Goal: Information Seeking & Learning: Understand process/instructions

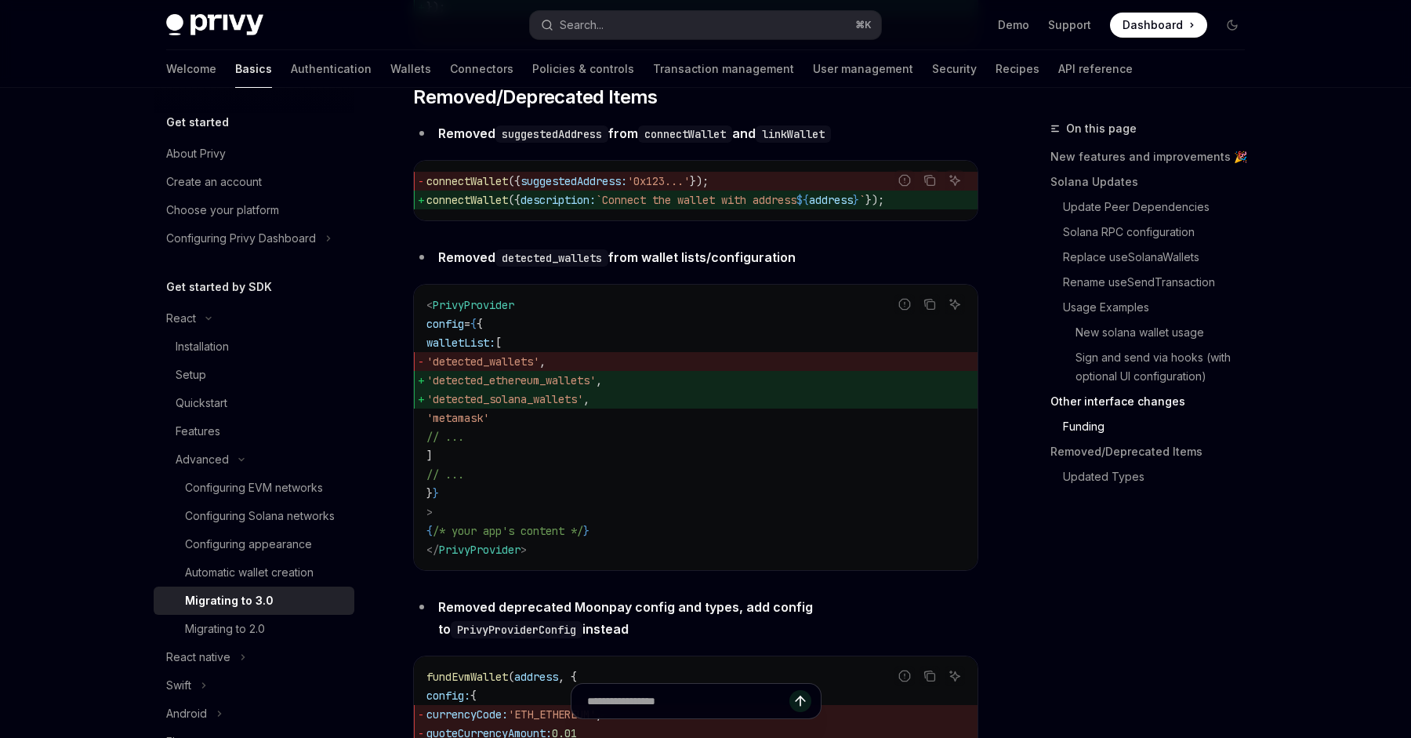
scroll to position [187, 0]
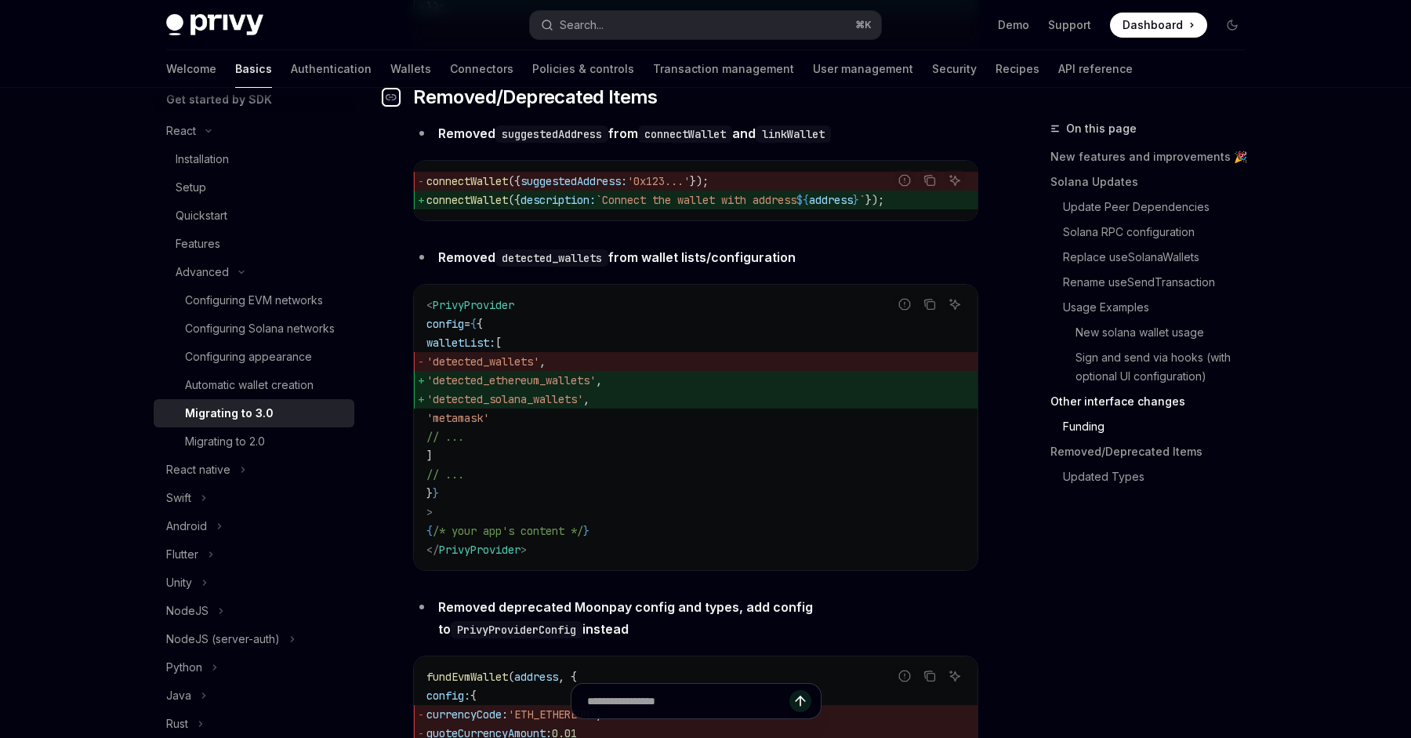
drag, startPoint x: 409, startPoint y: 139, endPoint x: 760, endPoint y: 542, distance: 534.5
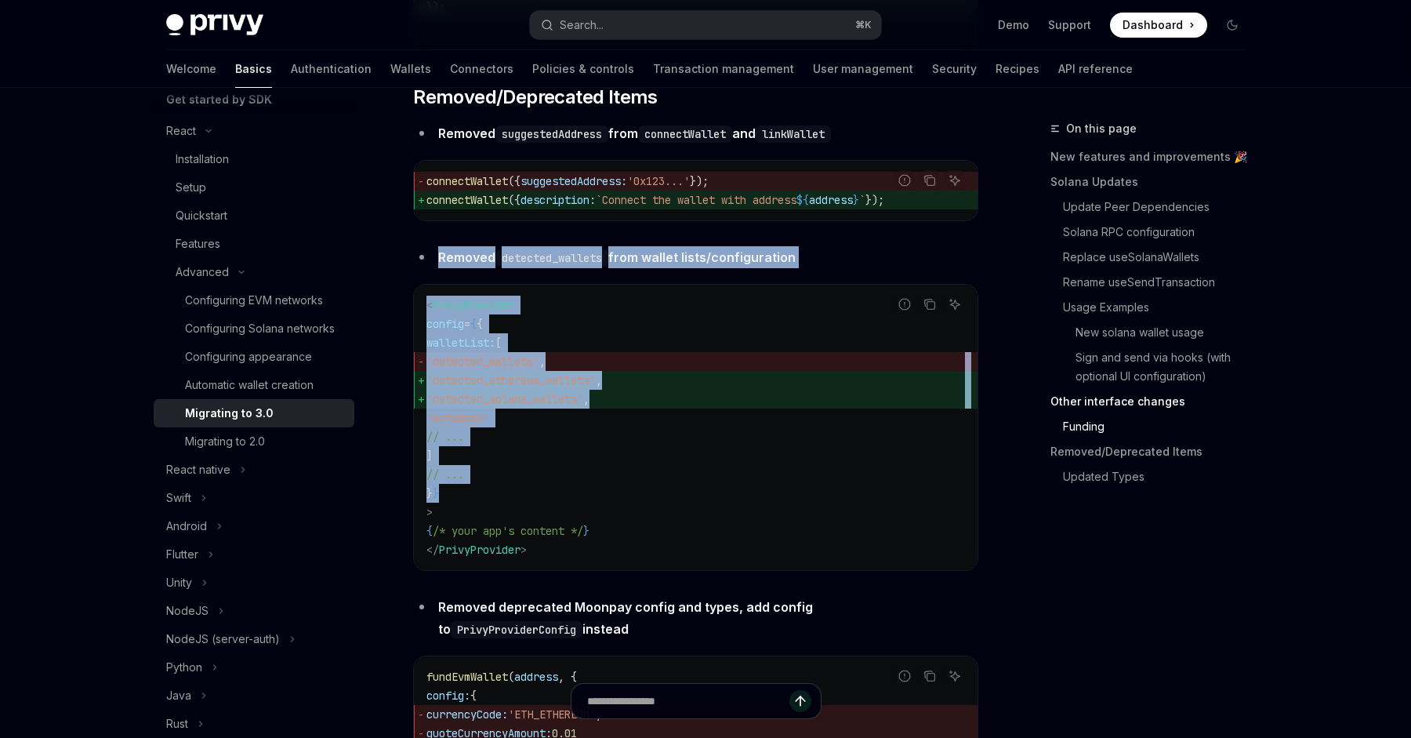
drag, startPoint x: 760, startPoint y: 542, endPoint x: 596, endPoint y: 276, distance: 312.4
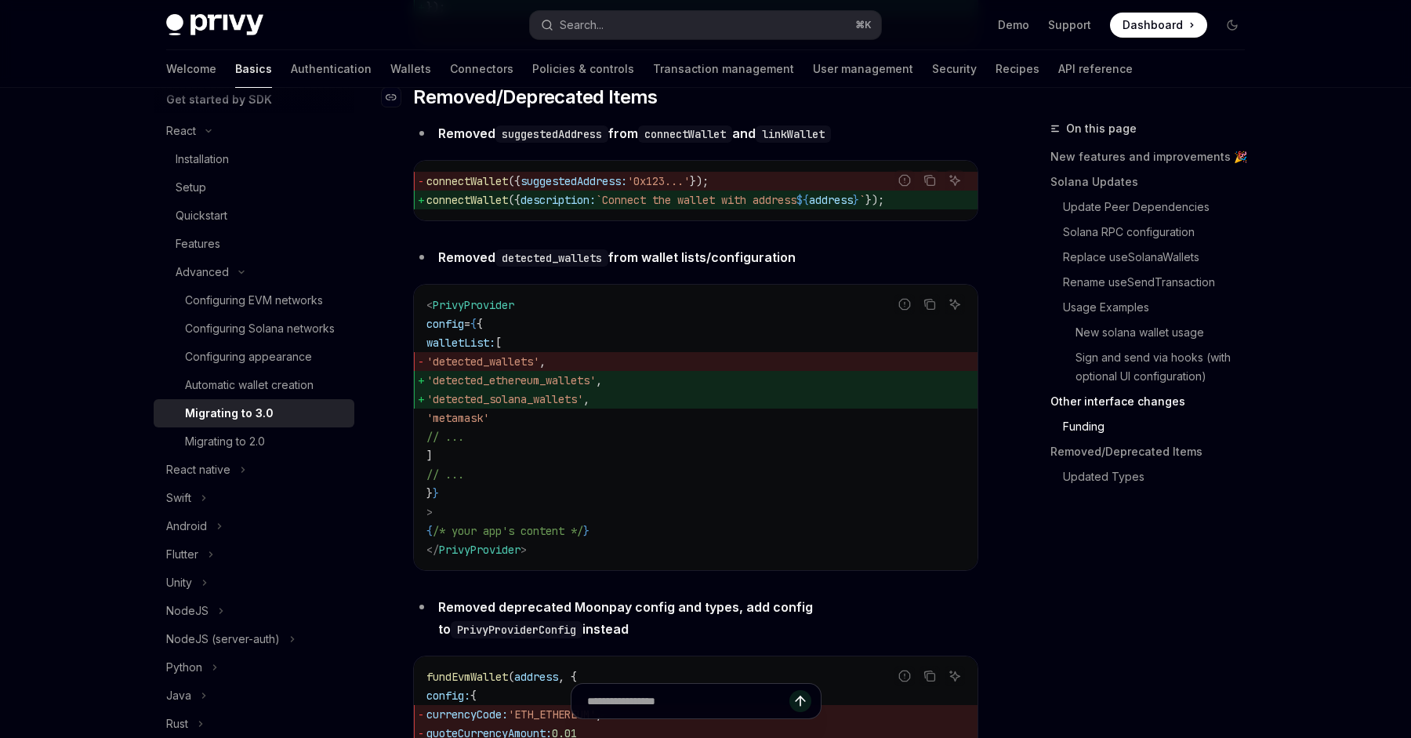
click at [530, 110] on span "Removed/Deprecated Items" at bounding box center [535, 97] width 245 height 25
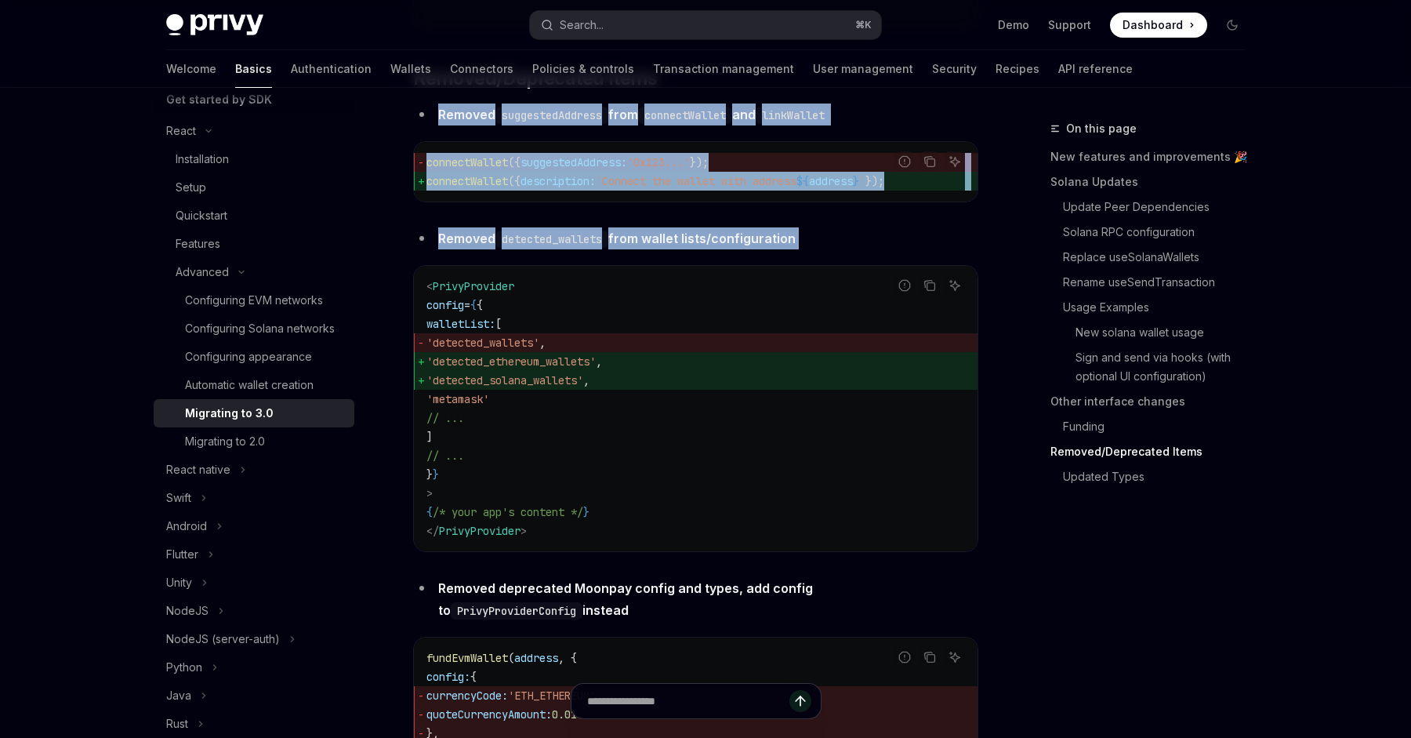
drag, startPoint x: 530, startPoint y: 156, endPoint x: 850, endPoint y: 292, distance: 348.1
click at [850, 249] on li "Removed detected_wallets from wallet lists/configuration" at bounding box center [695, 238] width 565 height 22
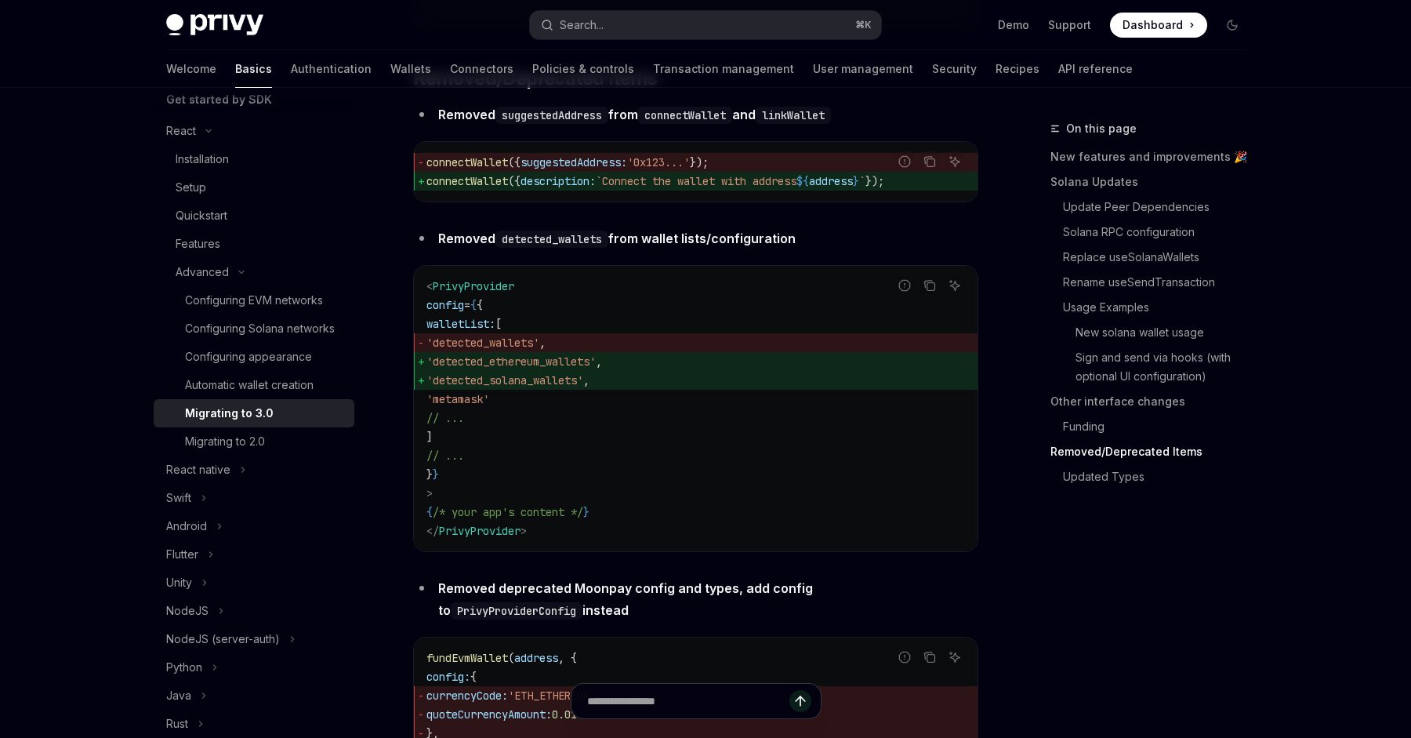
click at [850, 249] on li "Removed detected_wallets from wallet lists/configuration" at bounding box center [695, 238] width 565 height 22
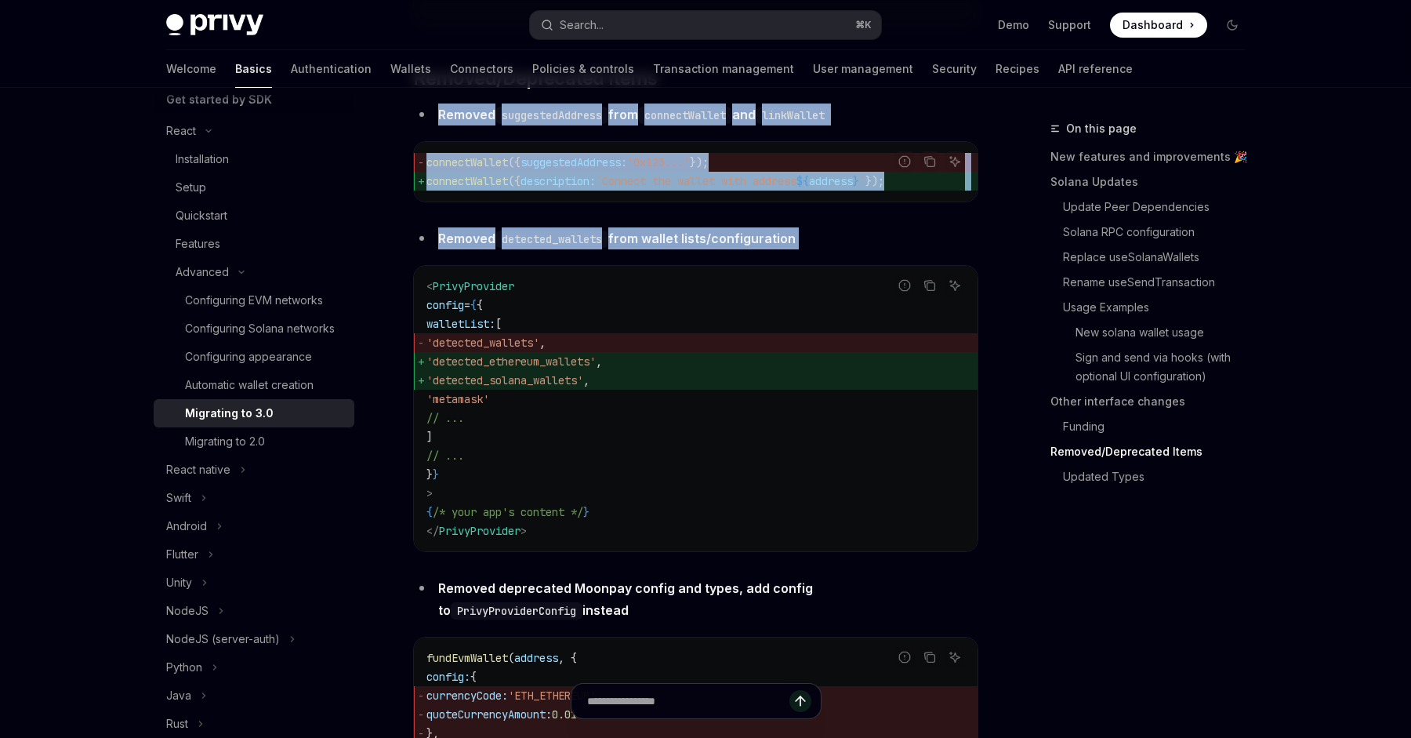
drag, startPoint x: 850, startPoint y: 292, endPoint x: 887, endPoint y: 162, distance: 134.5
click at [887, 125] on li "Removed suggestedAddress from connectWallet and linkWallet" at bounding box center [695, 114] width 565 height 22
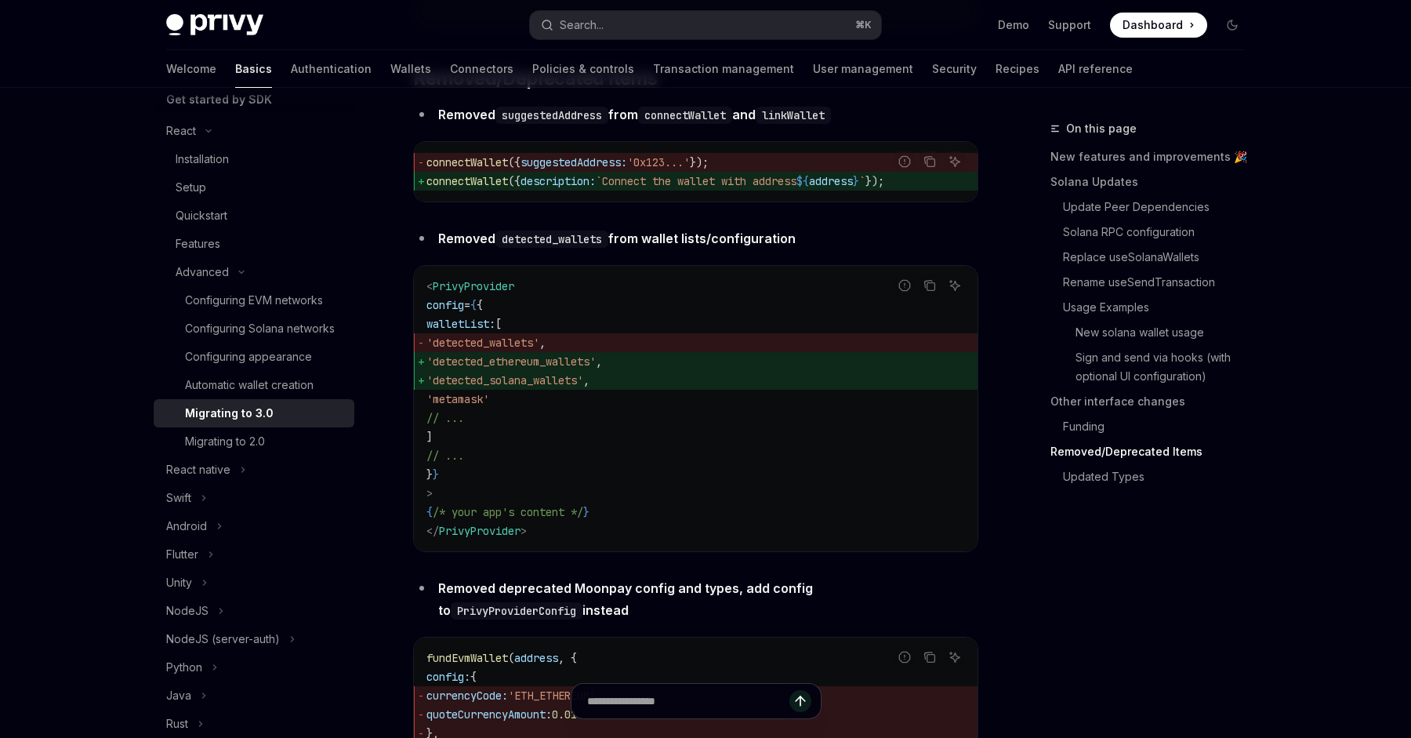
click at [887, 125] on li "Removed suggestedAddress from connectWallet and linkWallet" at bounding box center [695, 114] width 565 height 22
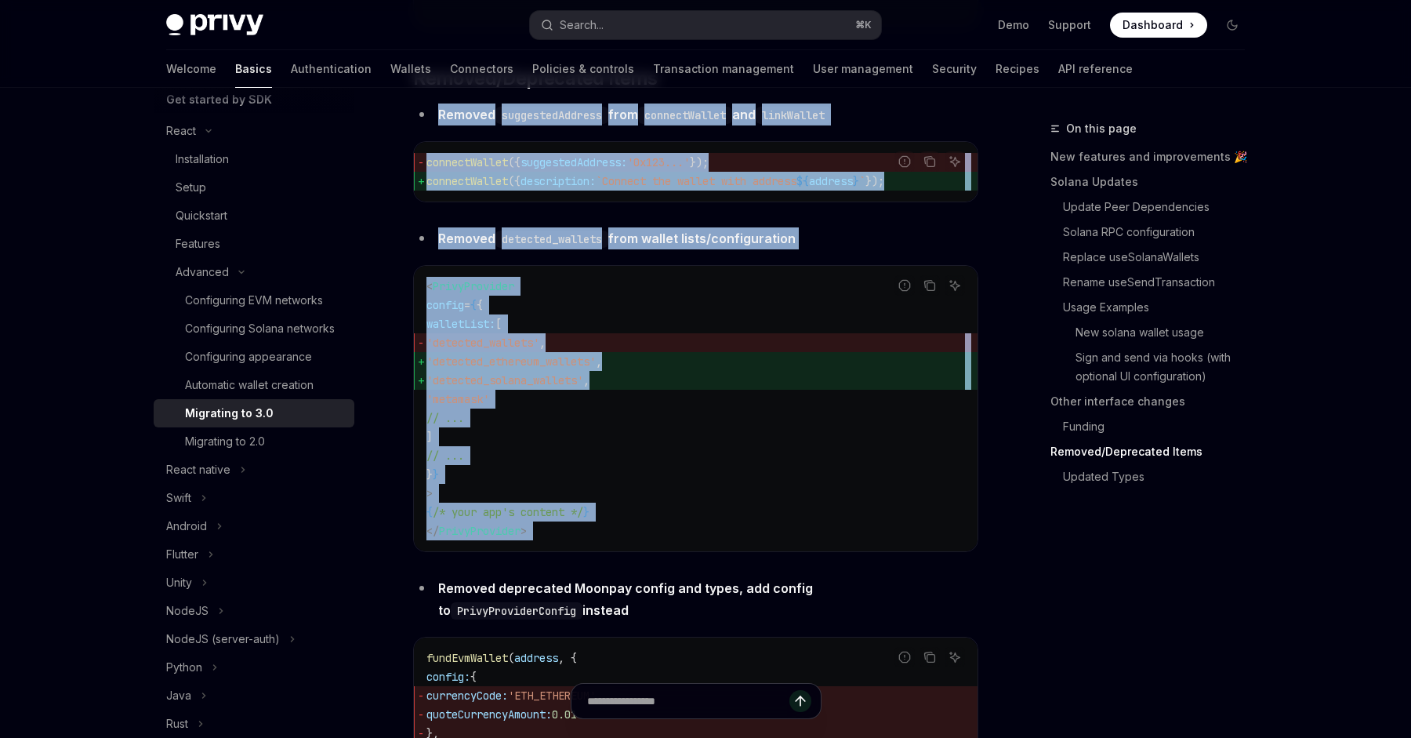
drag, startPoint x: 887, startPoint y: 162, endPoint x: 865, endPoint y: 586, distance: 424.6
click at [865, 540] on code "< PrivyProvider config = { { walletList: [ 'detected_wallets' , 'detected_ether…" at bounding box center [695, 408] width 538 height 263
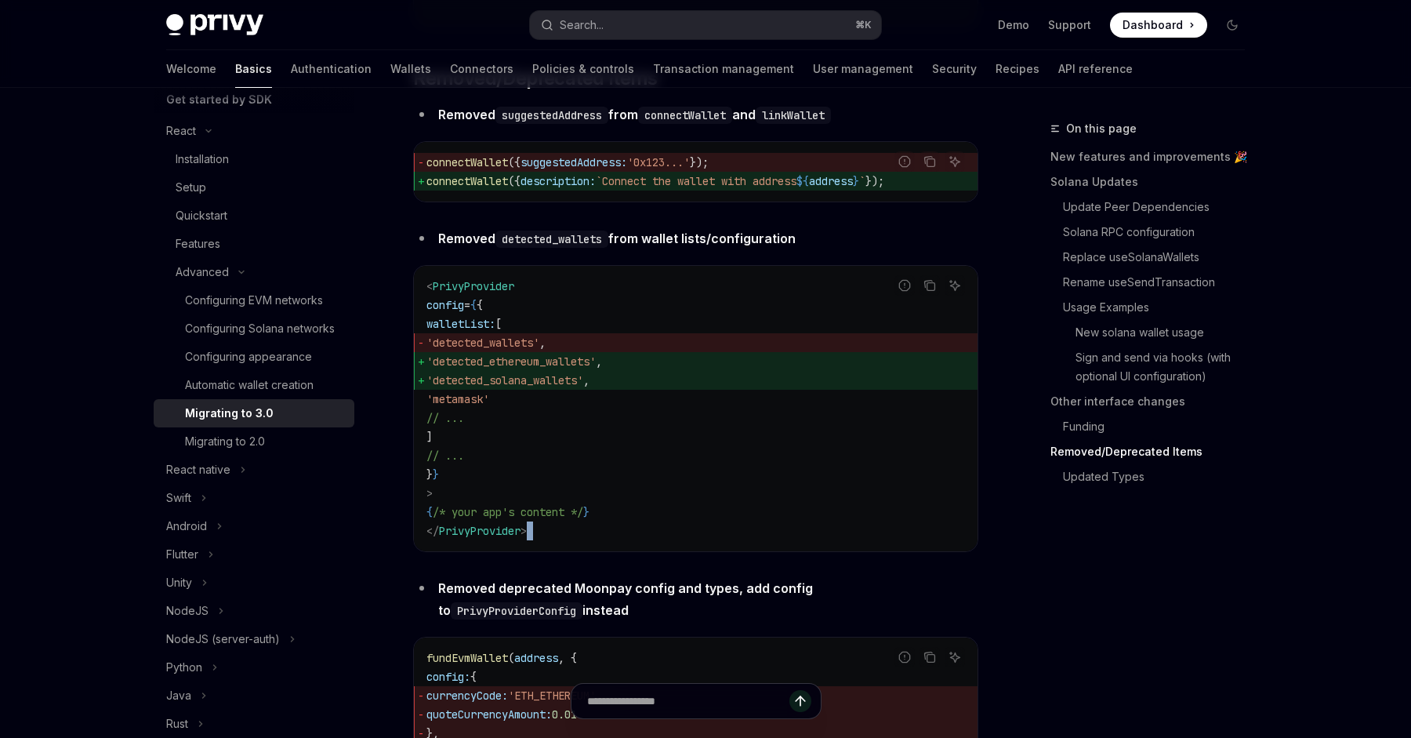
click at [865, 540] on code "< PrivyProvider config = { { walletList: [ 'detected_wallets' , 'detected_ether…" at bounding box center [695, 408] width 538 height 263
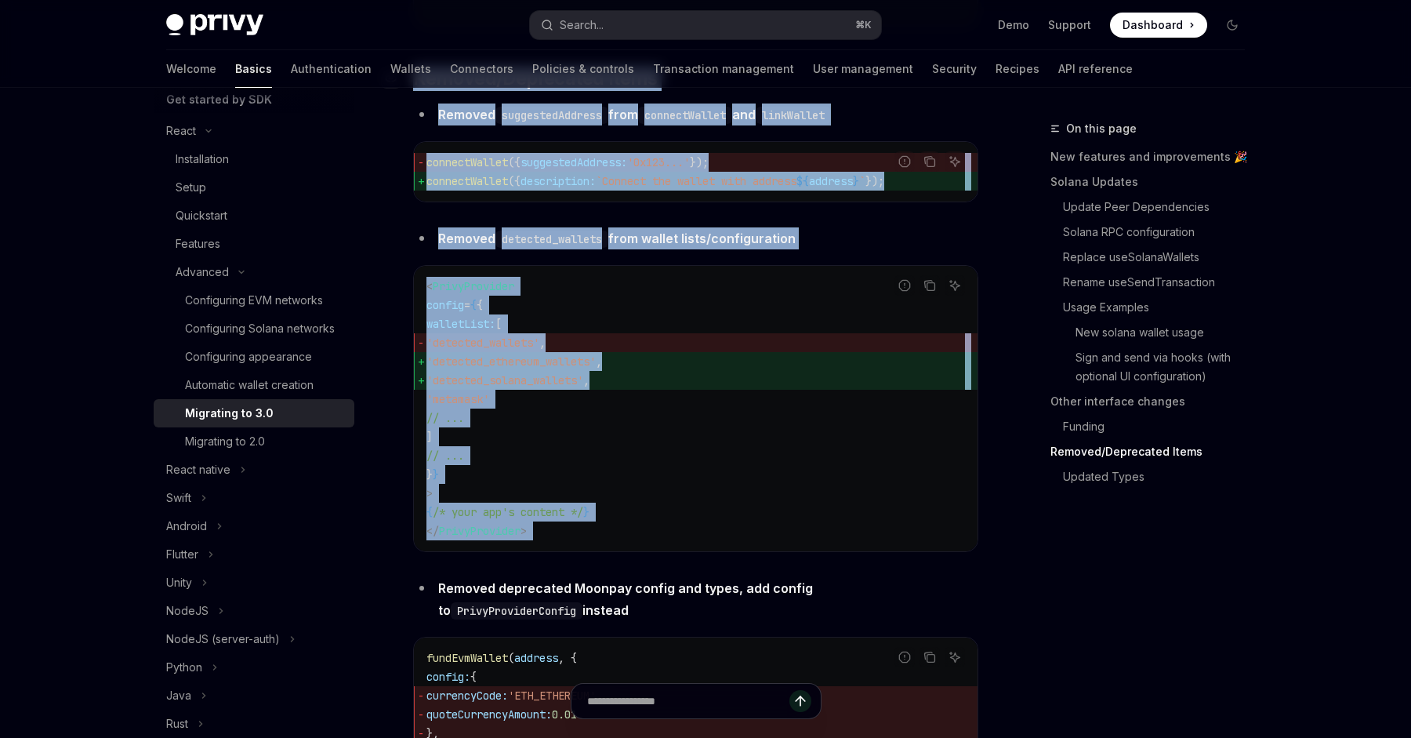
drag, startPoint x: 865, startPoint y: 586, endPoint x: 920, endPoint y: 125, distance: 464.9
click at [920, 91] on h2 "​ Removed/Deprecated Items" at bounding box center [695, 78] width 565 height 25
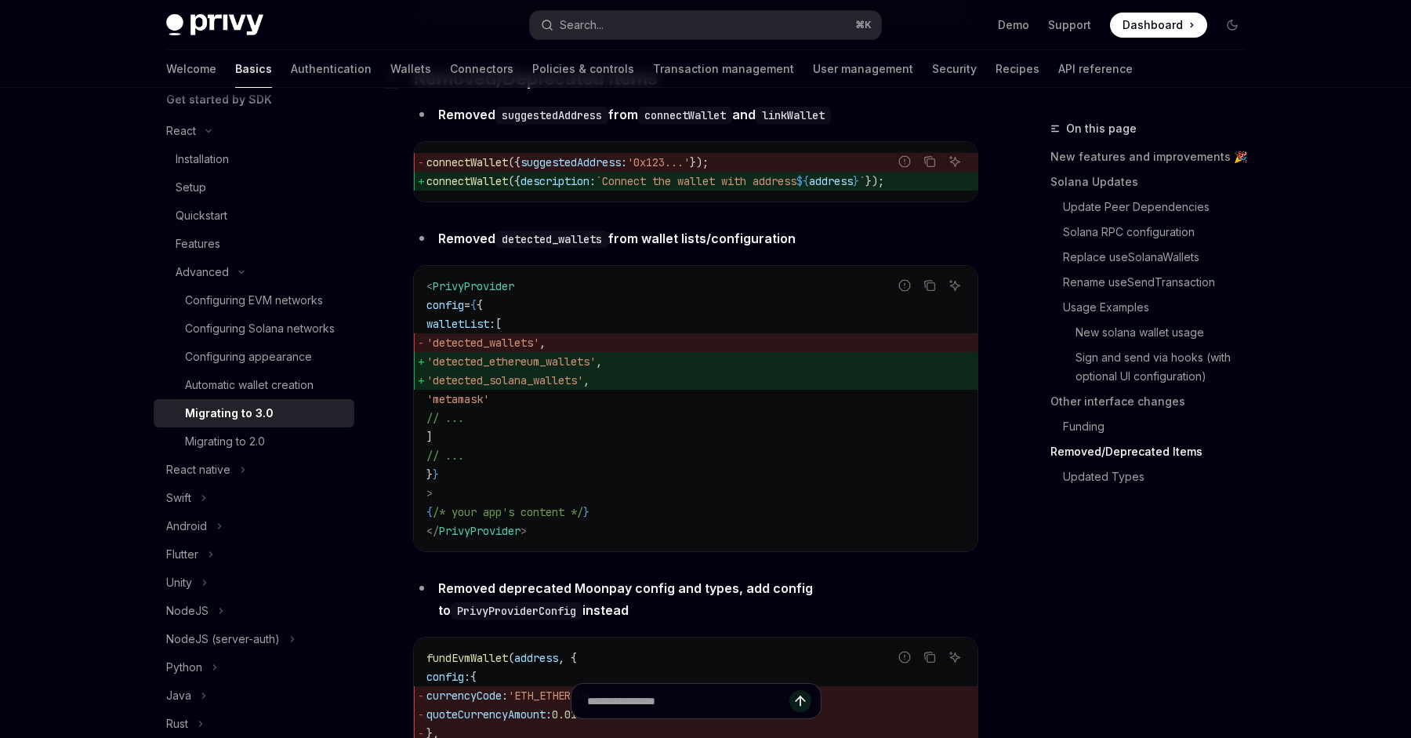
click at [920, 91] on h2 "​ Removed/Deprecated Items" at bounding box center [695, 78] width 565 height 25
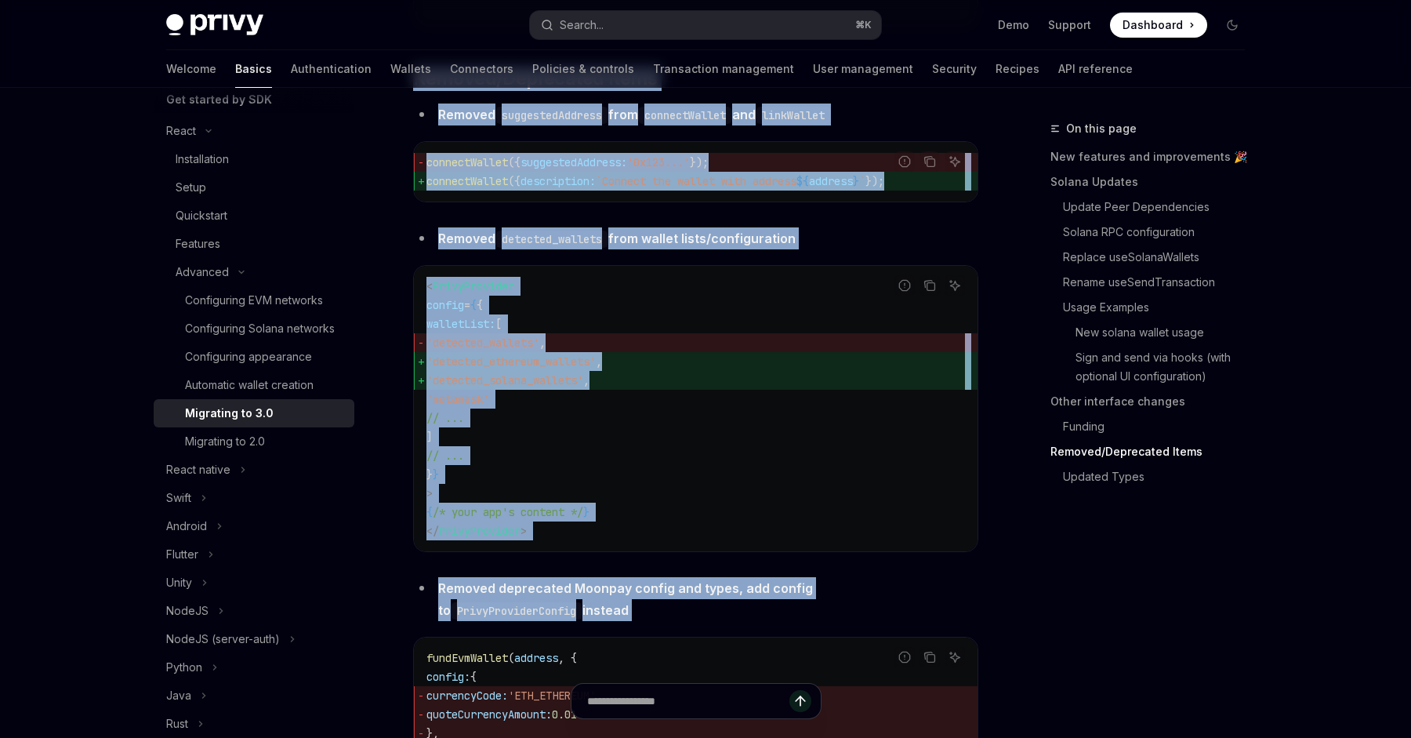
drag, startPoint x: 920, startPoint y: 125, endPoint x: 839, endPoint y: 664, distance: 545.3
click at [839, 621] on li "Removed deprecated Moonpay config and types, add config to PrivyProviderConfig …" at bounding box center [695, 599] width 565 height 44
drag, startPoint x: 839, startPoint y: 664, endPoint x: 807, endPoint y: 114, distance: 550.4
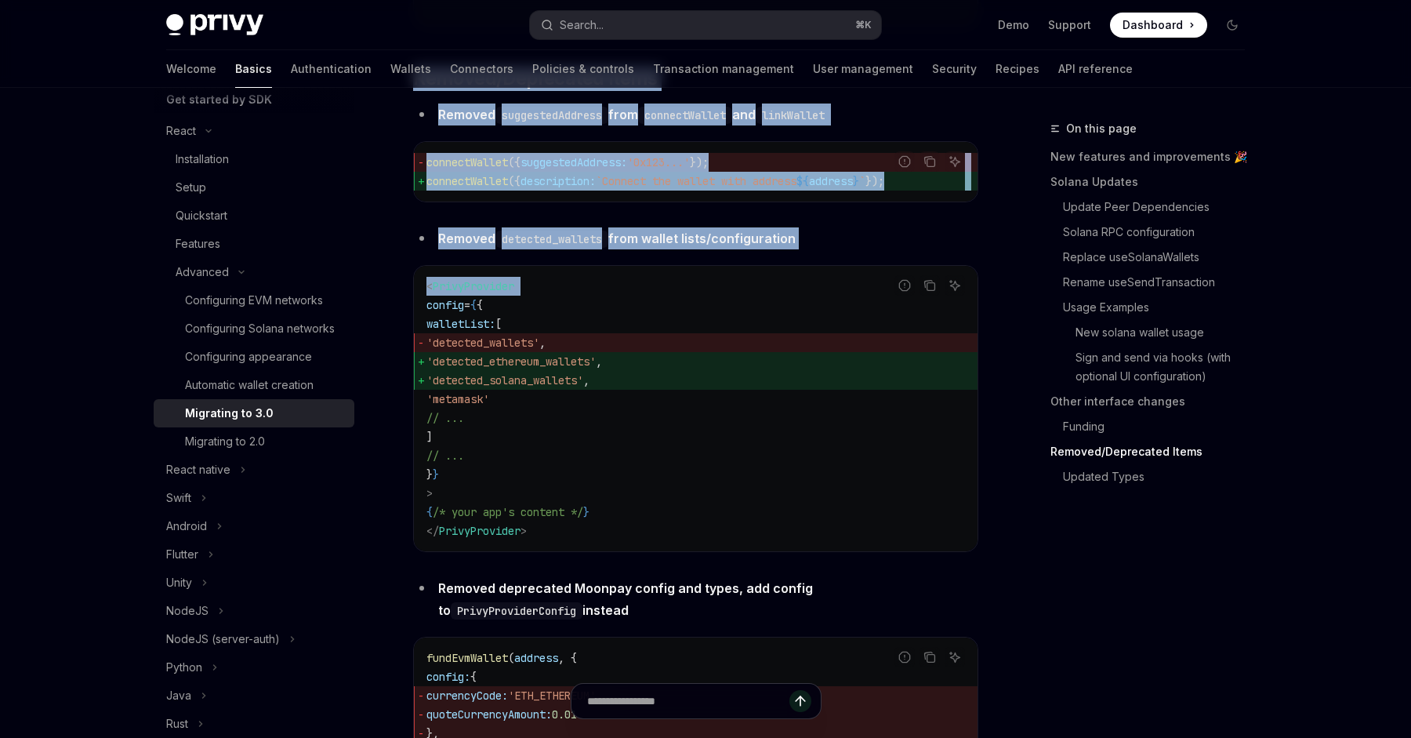
drag, startPoint x: 807, startPoint y: 114, endPoint x: 790, endPoint y: 303, distance: 189.7
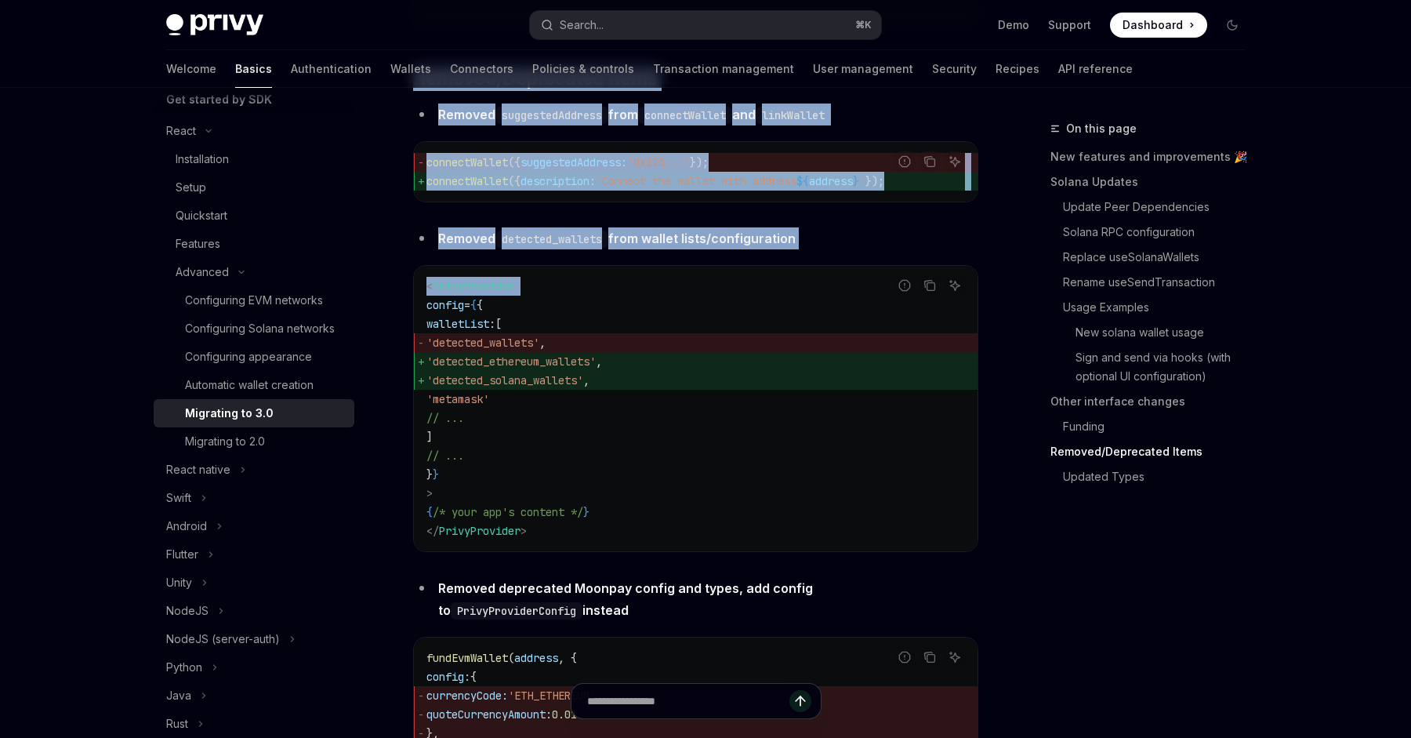
drag, startPoint x: 790, startPoint y: 303, endPoint x: 839, endPoint y: 114, distance: 195.2
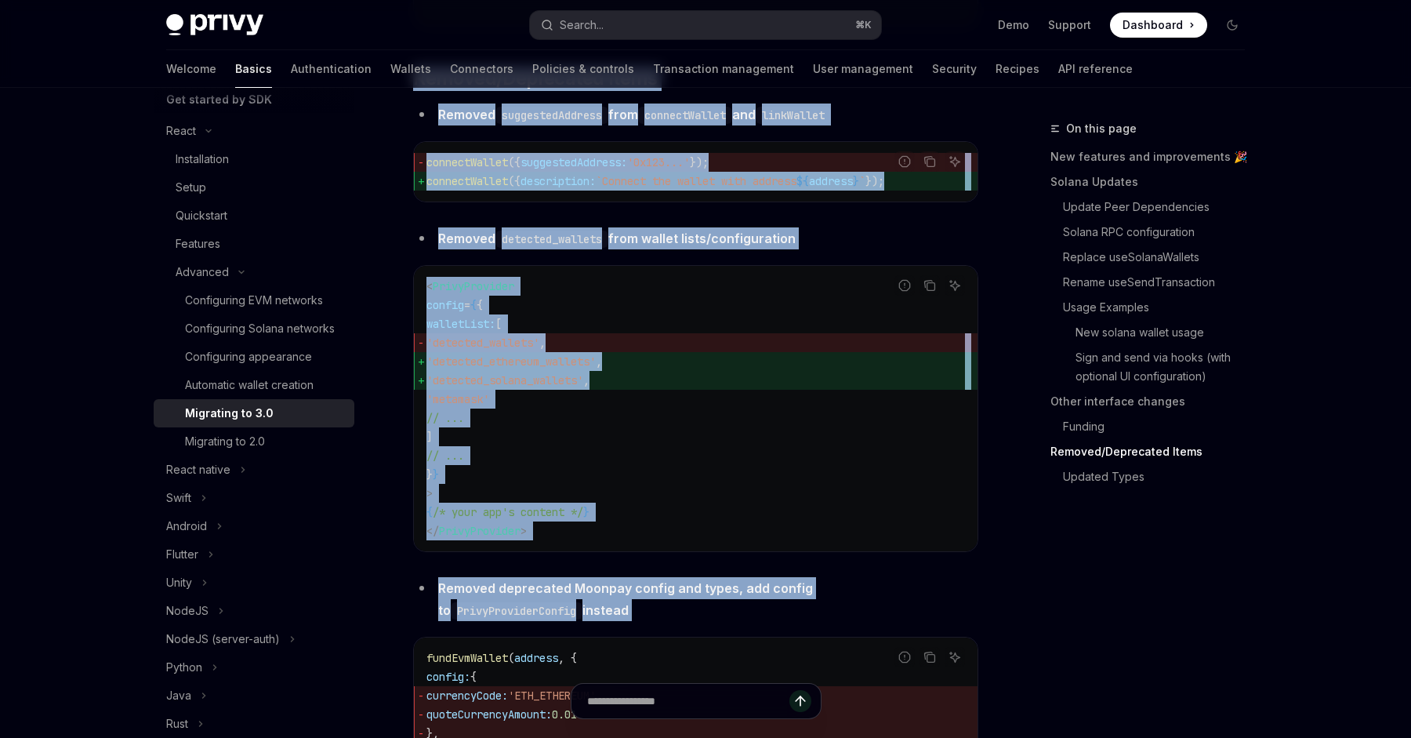
drag, startPoint x: 839, startPoint y: 114, endPoint x: 736, endPoint y: 631, distance: 526.8
click at [736, 621] on li "Removed deprecated Moonpay config and types, add config to PrivyProviderConfig …" at bounding box center [695, 599] width 565 height 44
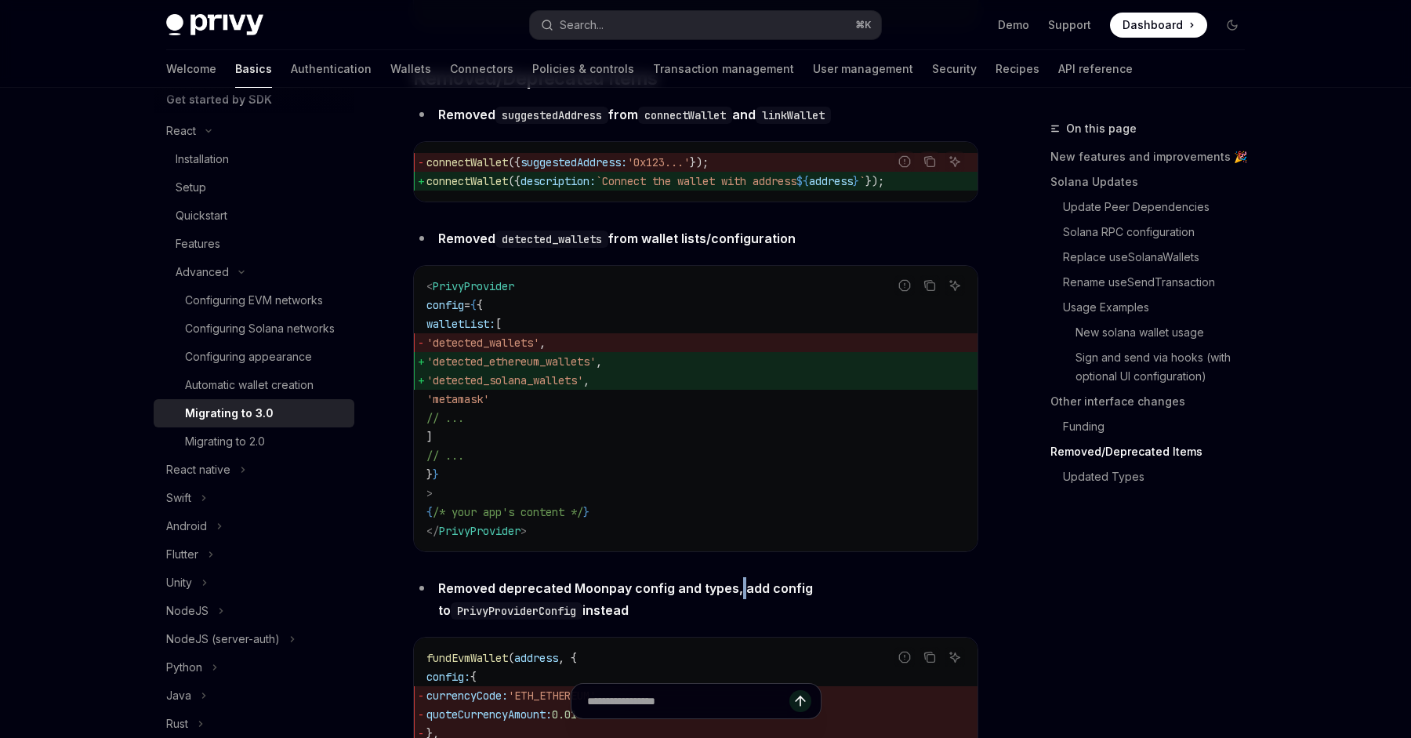
click at [736, 621] on li "Removed deprecated Moonpay config and types, add config to PrivyProviderConfig …" at bounding box center [695, 599] width 565 height 44
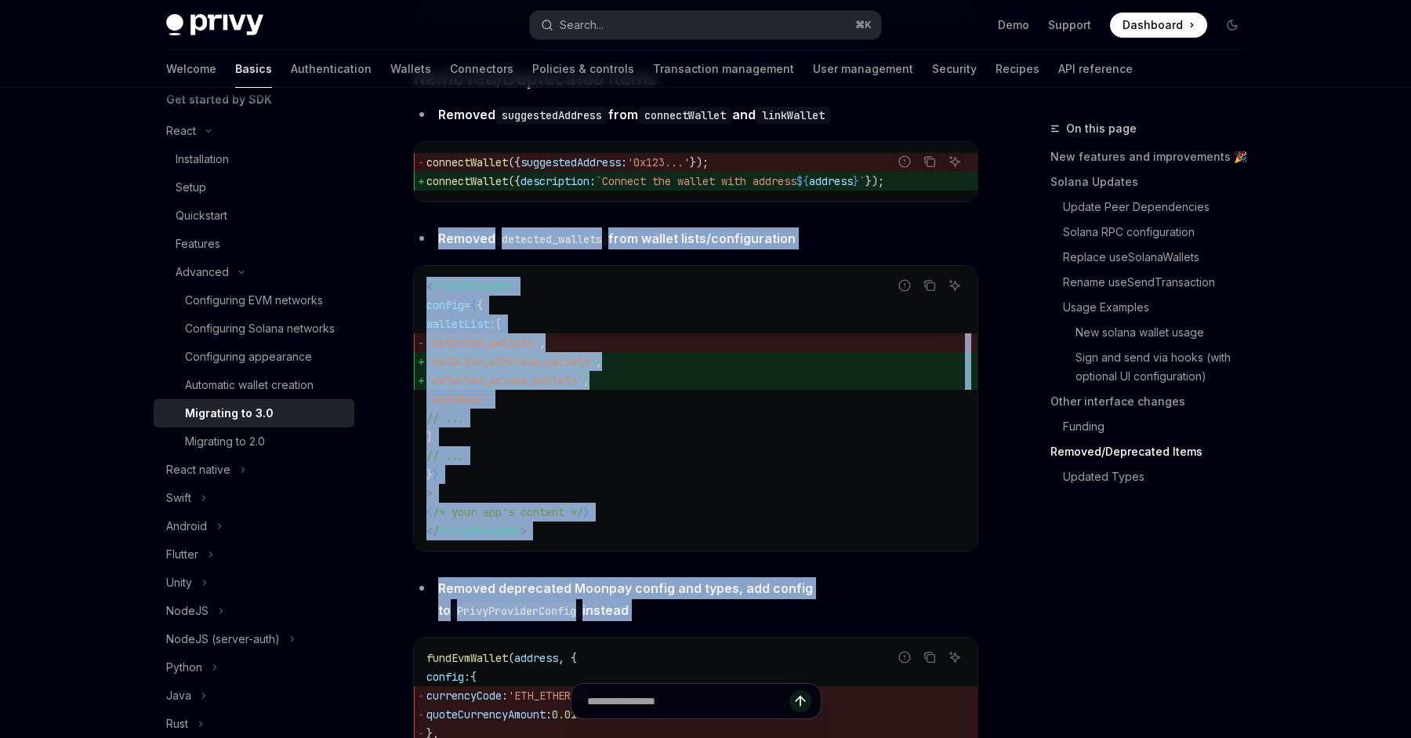
drag, startPoint x: 736, startPoint y: 631, endPoint x: 775, endPoint y: 292, distance: 341.6
click at [775, 246] on strong "Removed detected_wallets from wallet lists/configuration" at bounding box center [616, 238] width 357 height 16
drag, startPoint x: 775, startPoint y: 292, endPoint x: 759, endPoint y: 622, distance: 330.4
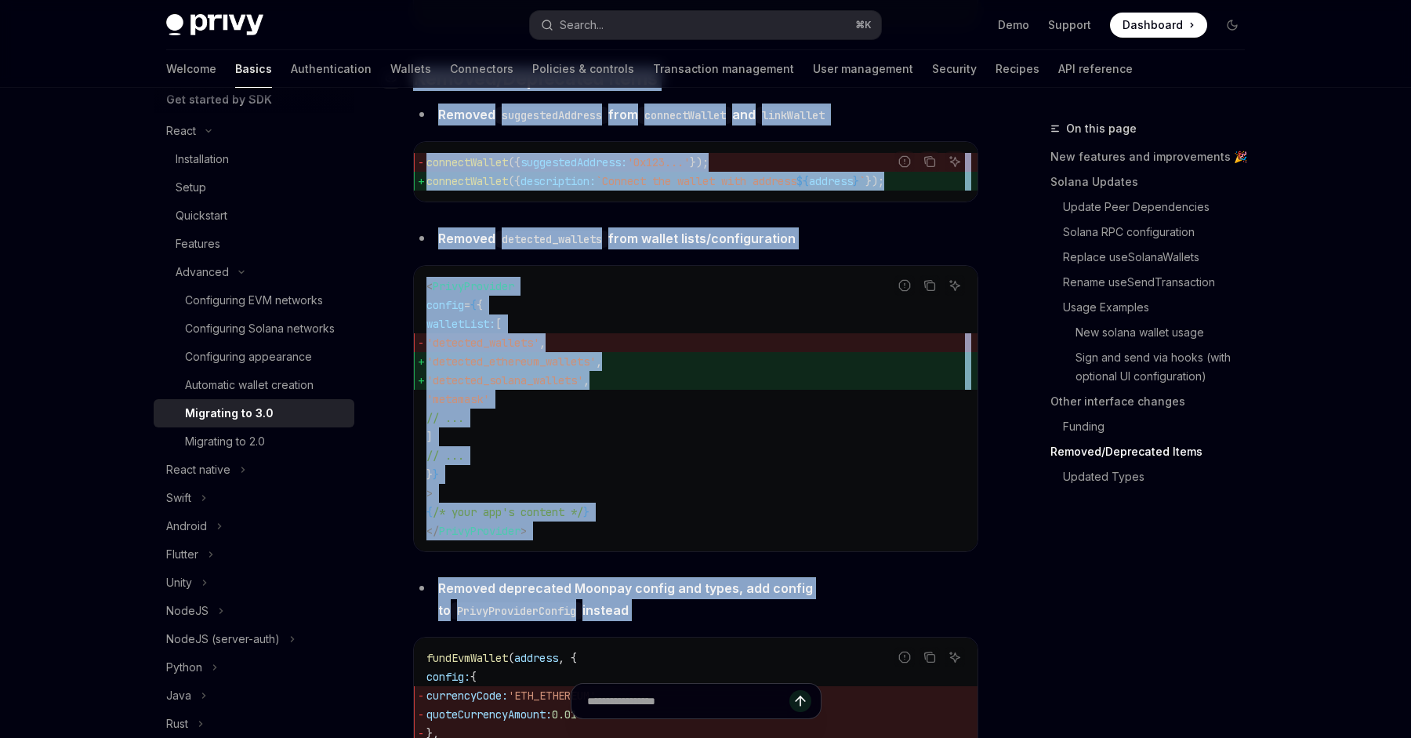
drag, startPoint x: 759, startPoint y: 622, endPoint x: 814, endPoint y: 138, distance: 486.7
click at [814, 91] on h2 "​ Removed/Deprecated Items" at bounding box center [695, 78] width 565 height 25
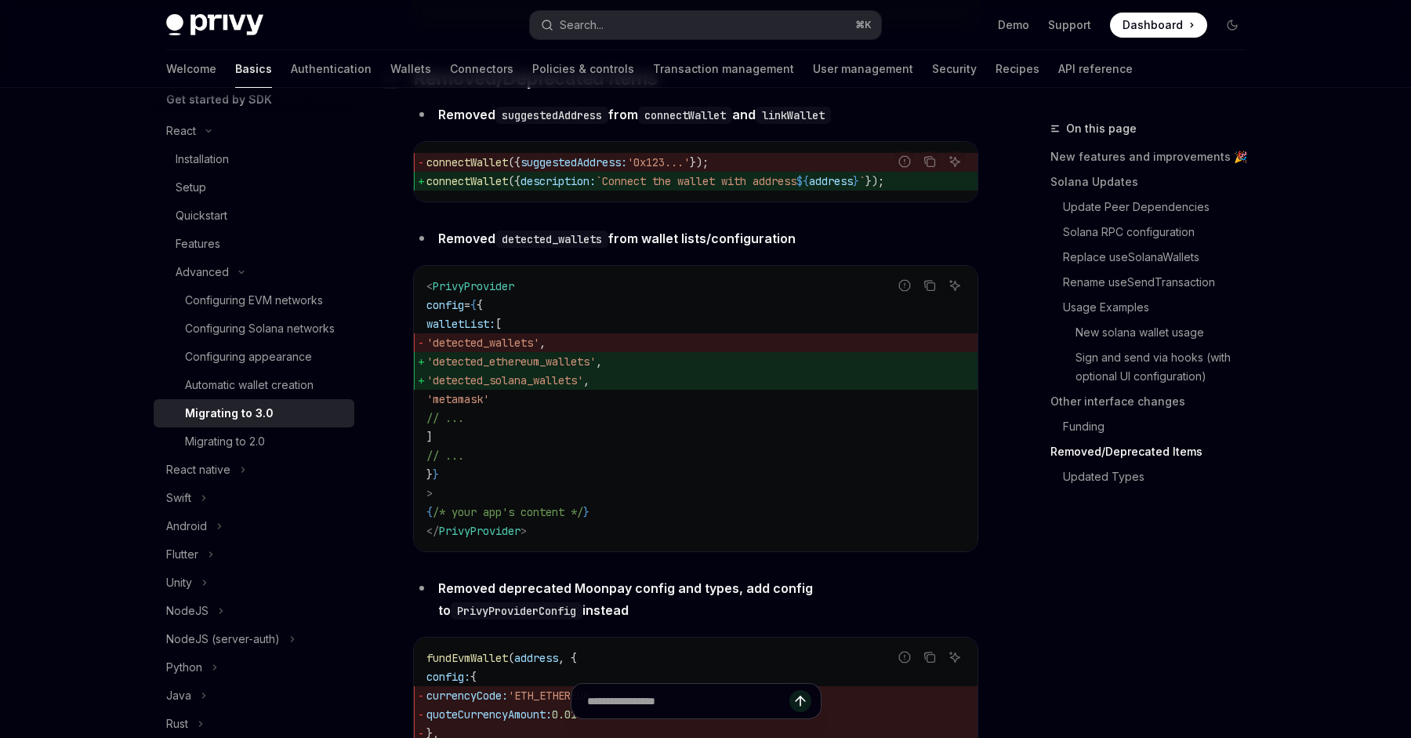
click at [735, 91] on h2 "​ Removed/Deprecated Items" at bounding box center [695, 78] width 565 height 25
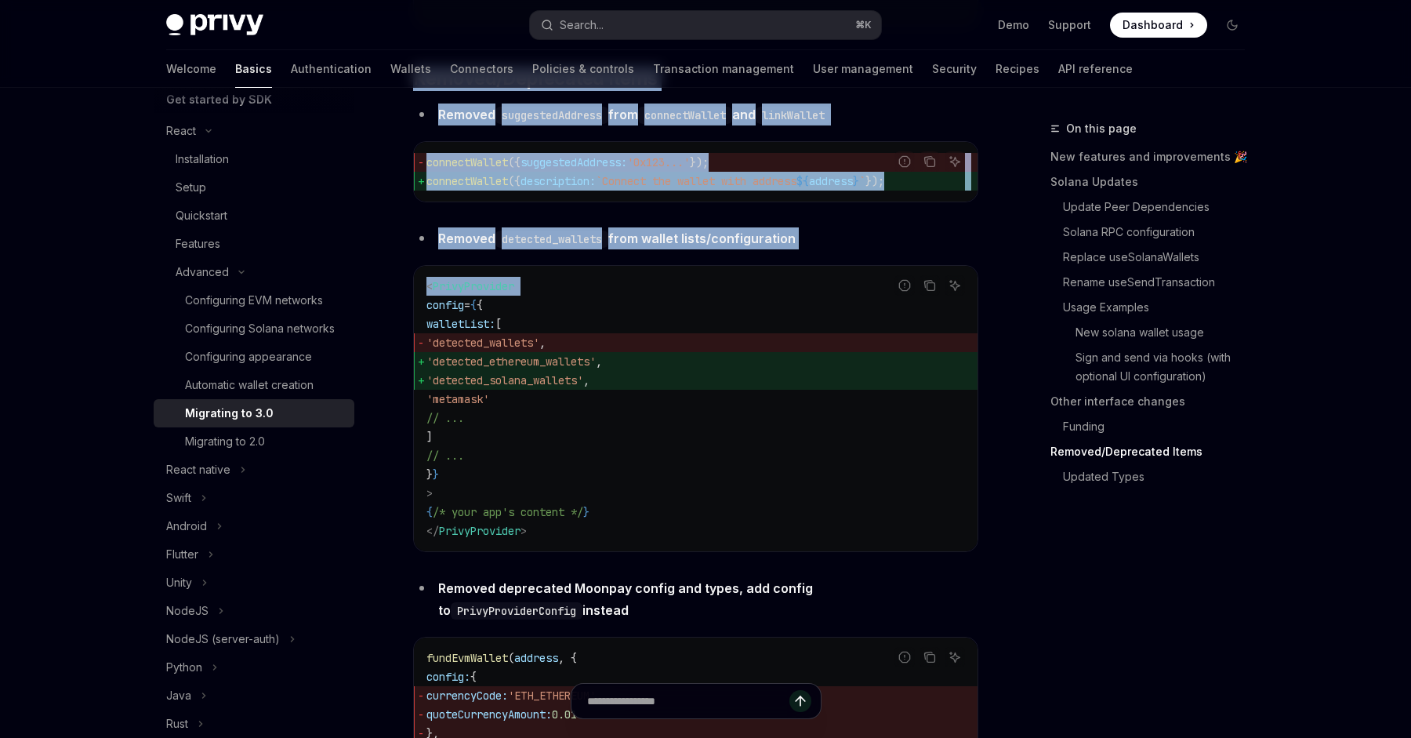
drag, startPoint x: 735, startPoint y: 129, endPoint x: 724, endPoint y: 357, distance: 228.4
click at [724, 357] on code "< PrivyProvider config = { { walletList: [ 'detected_wallets' , 'detected_ether…" at bounding box center [695, 408] width 538 height 263
